Goal: Go to known website: Access a specific website the user already knows

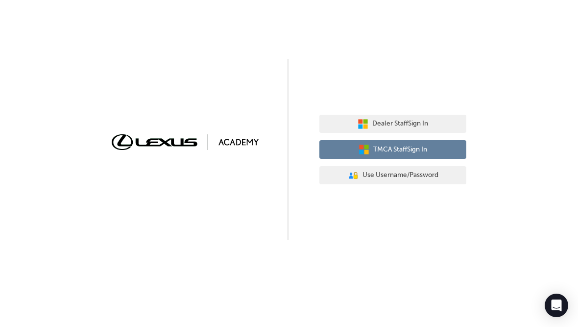
click at [432, 149] on button "TMCA Staff Sign In" at bounding box center [393, 149] width 147 height 19
